Goal: Task Accomplishment & Management: Use online tool/utility

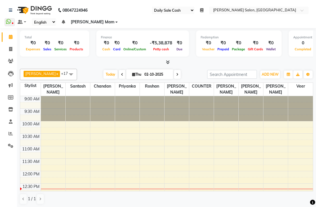
select select "35"
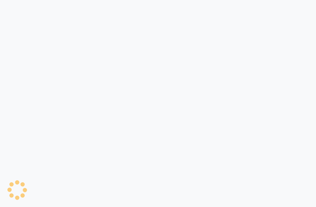
select select "35"
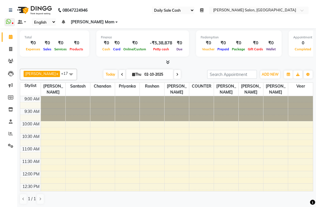
select select "35"
